Goal: Transaction & Acquisition: Purchase product/service

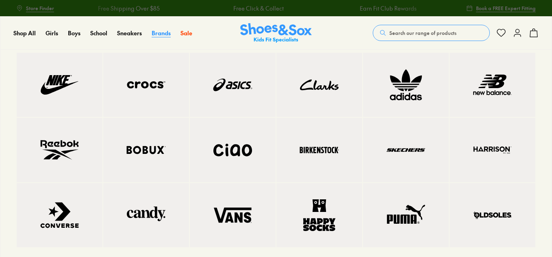
click at [160, 29] on span "Brands" at bounding box center [160, 33] width 19 height 8
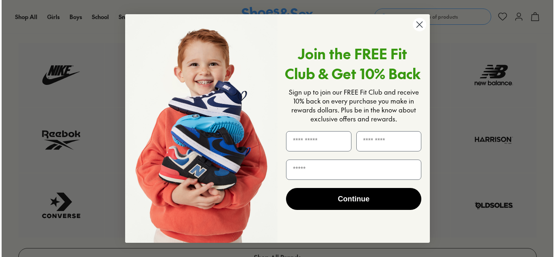
scroll to position [86, 0]
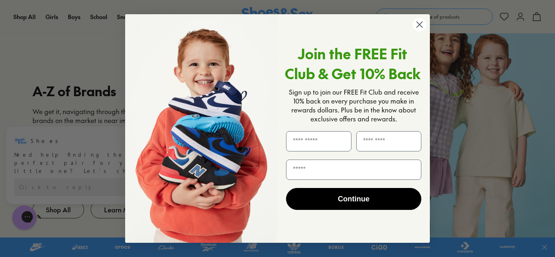
click at [419, 25] on circle "Close dialog" at bounding box center [419, 24] width 13 height 13
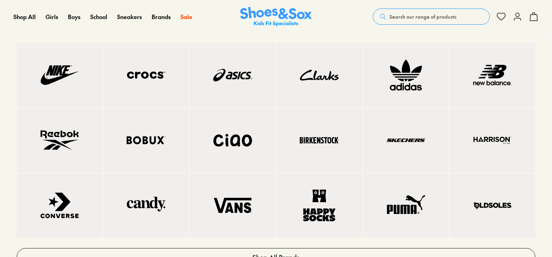
scroll to position [214, 0]
click at [404, 212] on img at bounding box center [405, 206] width 53 height 32
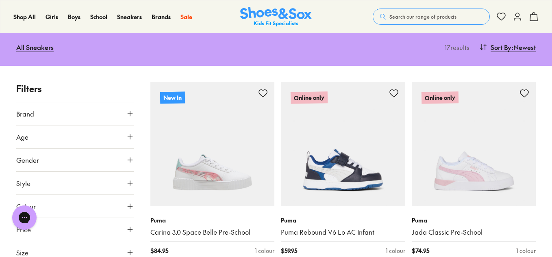
scroll to position [81, 0]
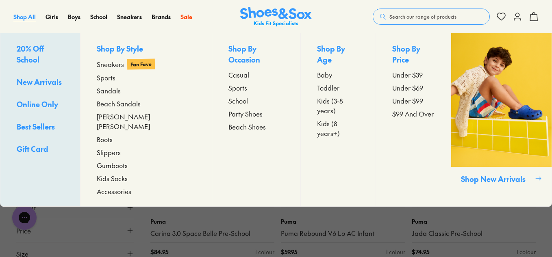
click at [24, 15] on span "Shop All" at bounding box center [24, 17] width 22 height 8
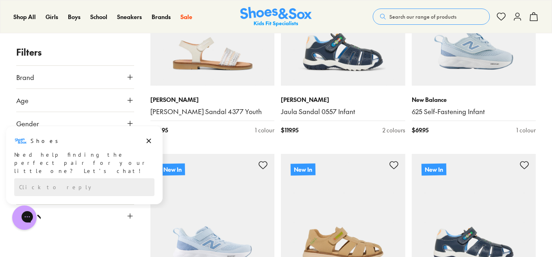
click at [120, 97] on button "Age" at bounding box center [75, 100] width 118 height 23
click at [149, 143] on icon "Dismiss campaign" at bounding box center [149, 141] width 8 height 10
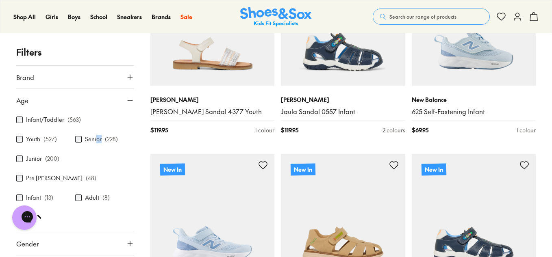
drag, startPoint x: 100, startPoint y: 136, endPoint x: 94, endPoint y: 141, distance: 8.6
click at [94, 141] on div "Senior ( 228 )" at bounding box center [104, 139] width 59 height 10
click at [94, 141] on label "Senior" at bounding box center [93, 139] width 17 height 9
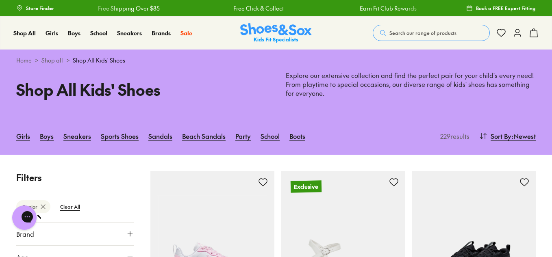
scroll to position [169, 0]
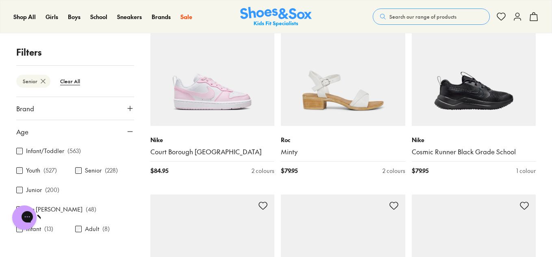
click at [82, 169] on div "Senior ( 228 )" at bounding box center [104, 171] width 59 height 10
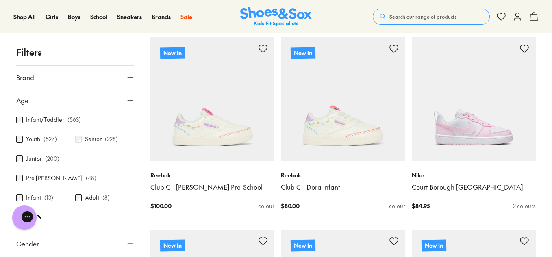
scroll to position [134, 0]
click at [119, 82] on button "Brand" at bounding box center [75, 77] width 118 height 23
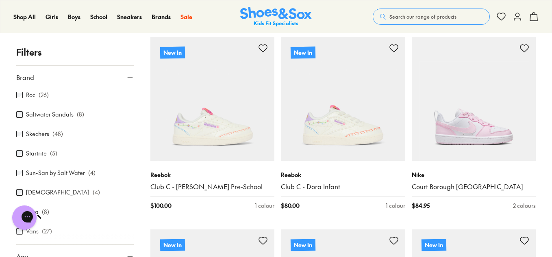
scroll to position [491, 0]
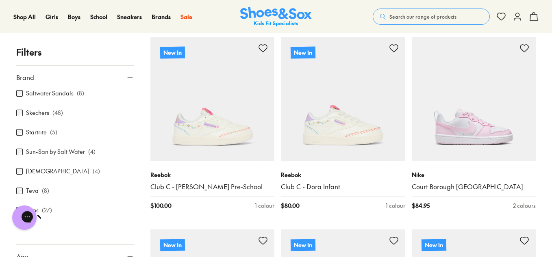
click at [130, 73] on icon at bounding box center [130, 77] width 8 height 8
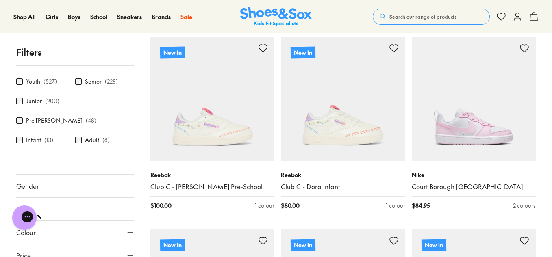
scroll to position [61, 0]
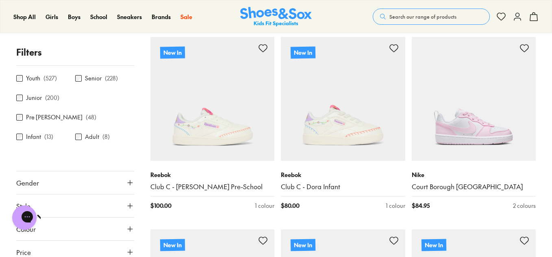
click at [106, 171] on button "Gender" at bounding box center [75, 182] width 118 height 23
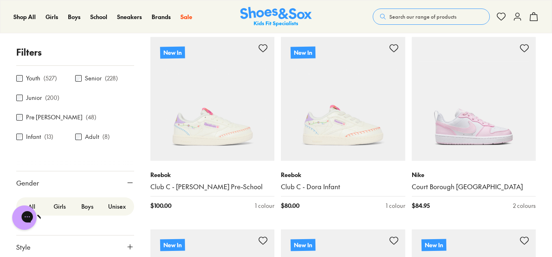
scroll to position [112, 0]
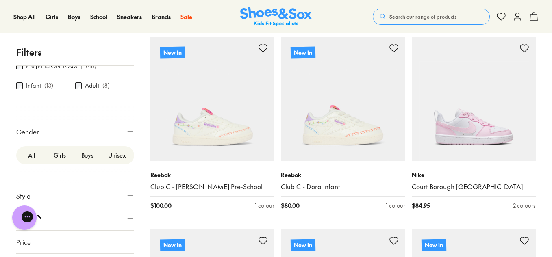
click at [108, 184] on button "Style" at bounding box center [75, 195] width 118 height 23
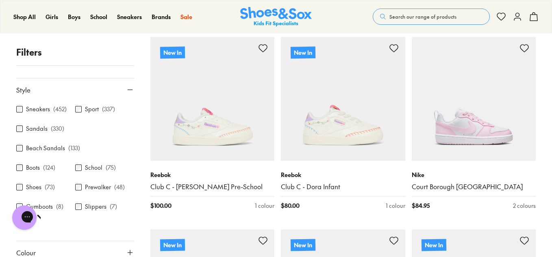
scroll to position [252, 0]
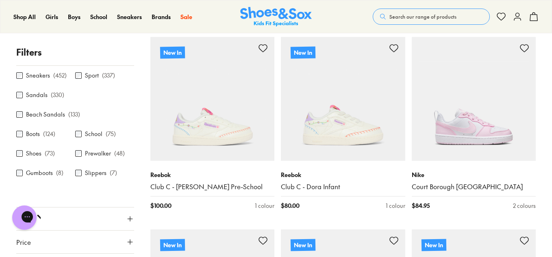
click at [84, 208] on button "Colour" at bounding box center [75, 219] width 118 height 23
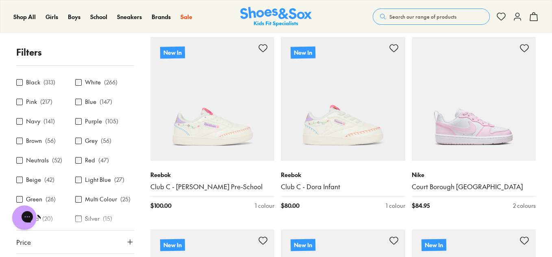
click at [92, 231] on button "Price" at bounding box center [75, 242] width 118 height 23
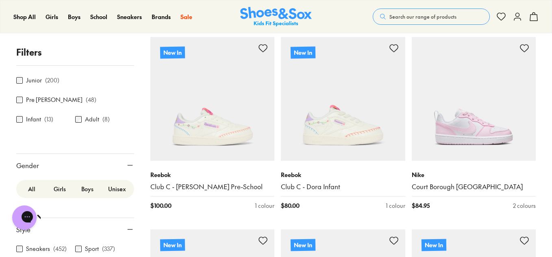
scroll to position [0, 0]
